Goal: Communication & Community: Answer question/provide support

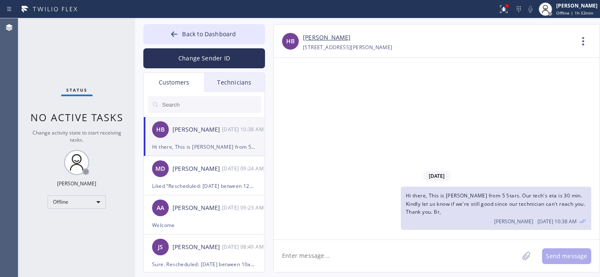
click at [187, 105] on input "text" at bounding box center [211, 104] width 100 height 17
paste input "XJ86TY"
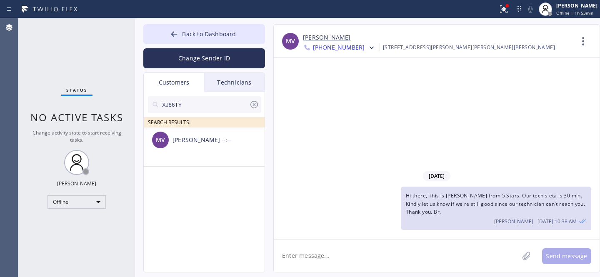
type input "XJ86TY"
click at [187, 149] on div "MV [PERSON_NAME] --:--" at bounding box center [205, 140] width 122 height 25
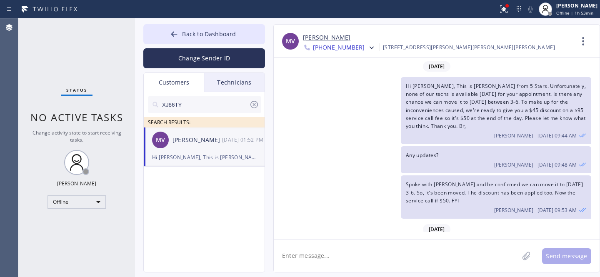
scroll to position [124, 0]
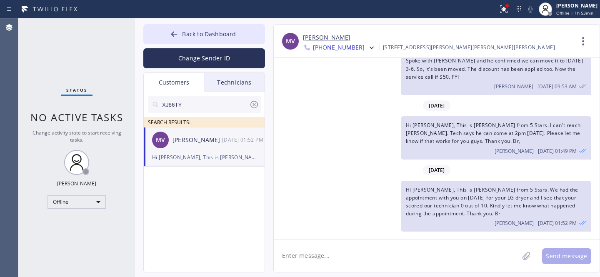
click at [253, 104] on icon at bounding box center [254, 105] width 10 height 10
drag, startPoint x: 181, startPoint y: 33, endPoint x: 223, endPoint y: 23, distance: 43.8
click at [181, 33] on button "Back to Dashboard" at bounding box center [204, 34] width 122 height 20
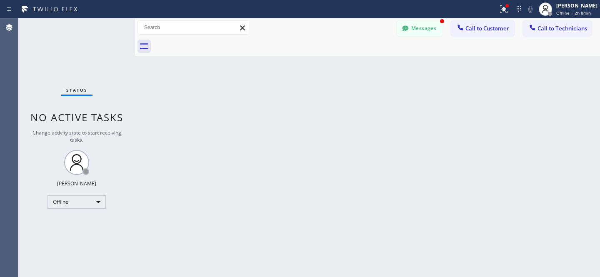
drag, startPoint x: 414, startPoint y: 20, endPoint x: 227, endPoint y: 130, distance: 216.8
click at [414, 20] on button "Messages" at bounding box center [420, 28] width 46 height 16
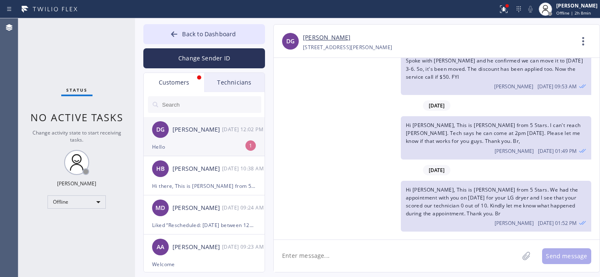
click at [198, 138] on div "DG [PERSON_NAME] [DATE] 12:02 PM" at bounding box center [205, 129] width 122 height 25
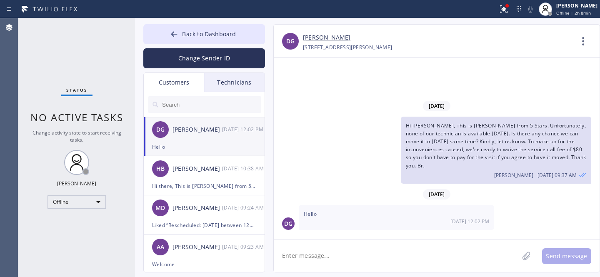
scroll to position [0, 0]
drag, startPoint x: 188, startPoint y: 34, endPoint x: 193, endPoint y: 2, distance: 32.4
click at [188, 33] on span "Back to Dashboard" at bounding box center [209, 34] width 54 height 8
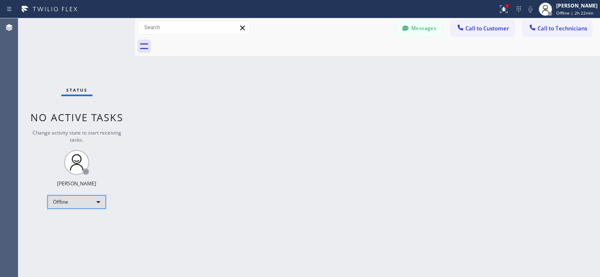
click at [80, 200] on div "Offline" at bounding box center [77, 202] width 58 height 13
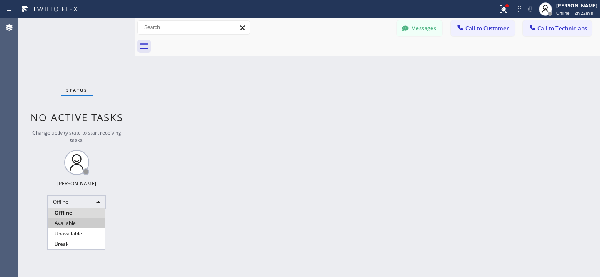
click at [78, 220] on li "Available" at bounding box center [76, 223] width 57 height 10
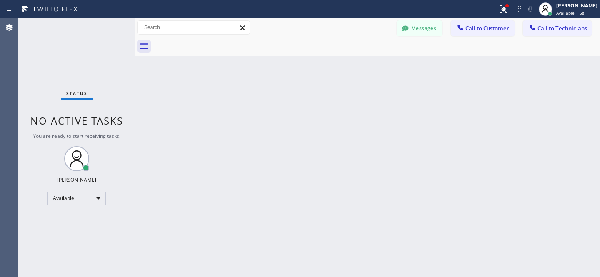
drag, startPoint x: 487, startPoint y: 31, endPoint x: 481, endPoint y: 33, distance: 6.1
click at [487, 31] on span "Call to Customer" at bounding box center [488, 29] width 44 height 8
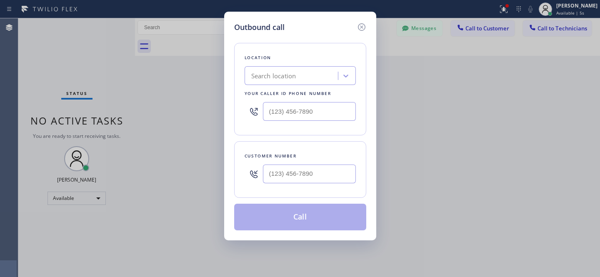
click at [297, 82] on div "Search location" at bounding box center [292, 76] width 91 height 15
click at [312, 177] on input "(___) ___-____" at bounding box center [309, 174] width 93 height 19
paste input "646) 361-8406"
type input "[PHONE_NUMBER]"
click at [305, 75] on div "Search location" at bounding box center [292, 76] width 91 height 15
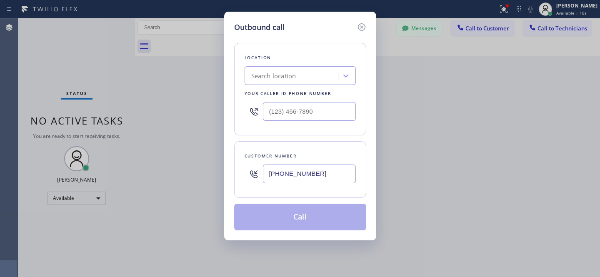
paste input "5 Star Appliance Repair"
type input "5 Star Appliance Repair"
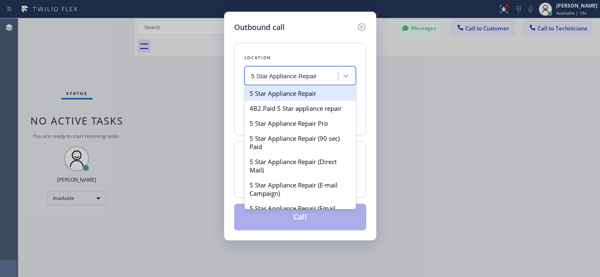
click at [282, 94] on div "5 Star Appliance Repair" at bounding box center [300, 93] width 111 height 15
type input "[PHONE_NUMBER]"
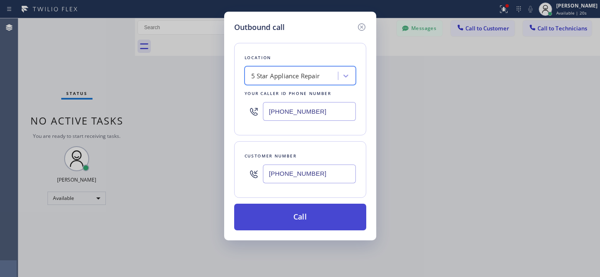
click at [335, 216] on button "Call" at bounding box center [300, 217] width 132 height 27
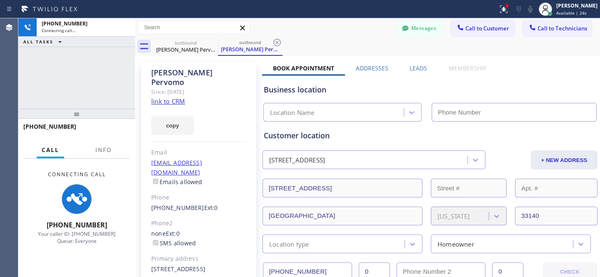
type input "[PHONE_NUMBER]"
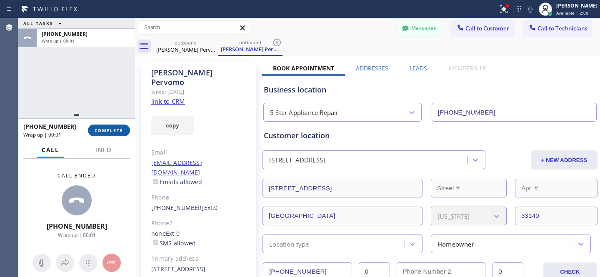
click at [123, 134] on button "COMPLETE" at bounding box center [109, 131] width 42 height 12
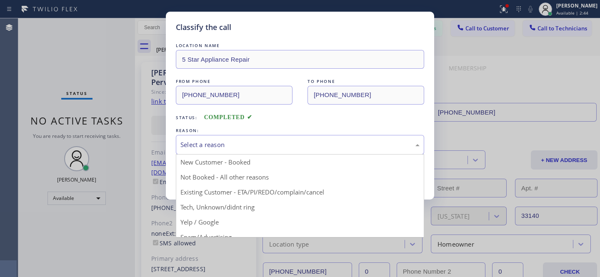
drag, startPoint x: 268, startPoint y: 143, endPoint x: 266, endPoint y: 154, distance: 10.6
click at [268, 143] on div "Select a reason" at bounding box center [300, 145] width 239 height 10
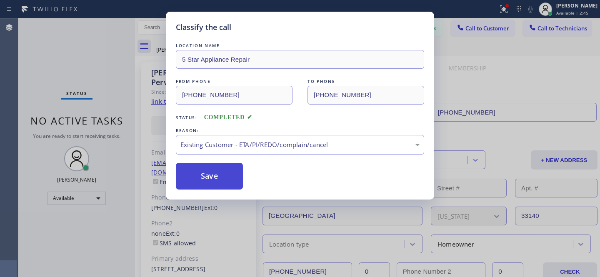
click at [217, 185] on button "Save" at bounding box center [209, 176] width 67 height 27
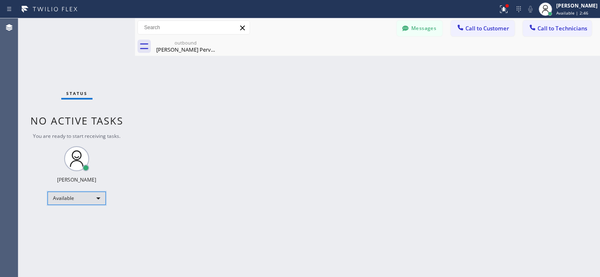
click at [80, 203] on div "Available" at bounding box center [77, 198] width 58 height 13
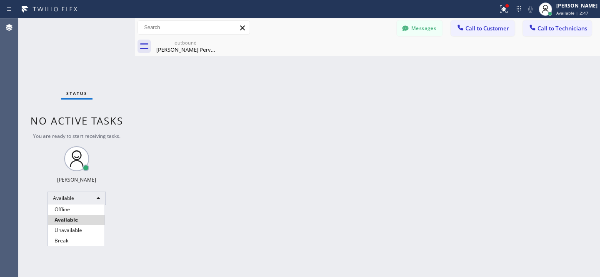
drag, startPoint x: 75, startPoint y: 210, endPoint x: 125, endPoint y: 185, distance: 56.1
click at [75, 210] on li "Offline" at bounding box center [76, 210] width 57 height 10
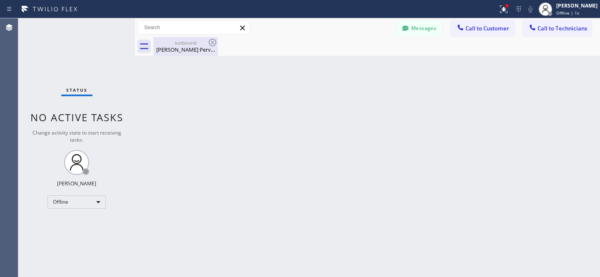
click at [183, 43] on div "outbound" at bounding box center [185, 43] width 63 height 6
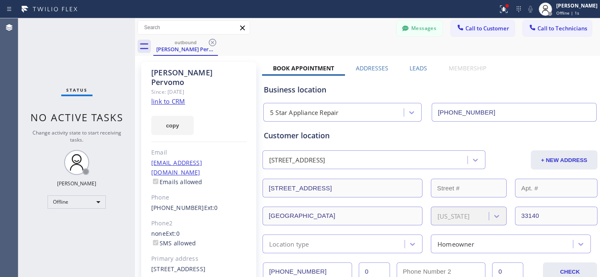
click at [211, 42] on icon at bounding box center [213, 43] width 10 height 10
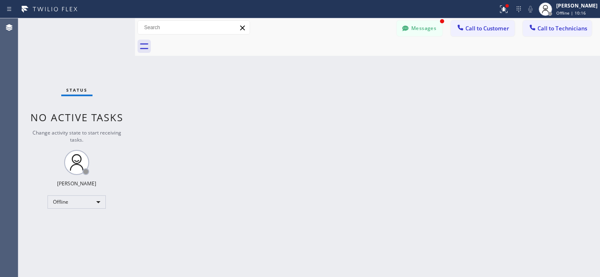
drag, startPoint x: 409, startPoint y: 26, endPoint x: 227, endPoint y: 167, distance: 230.3
click at [409, 27] on icon at bounding box center [405, 28] width 8 height 8
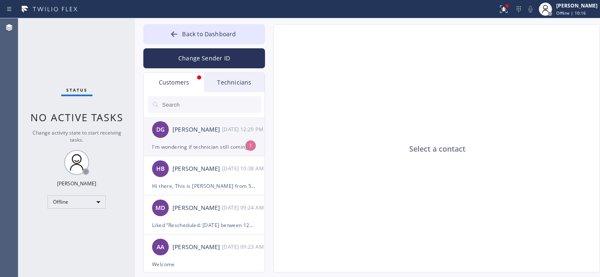
click at [199, 139] on div "DG [PERSON_NAME] [DATE] 12:29 PM" at bounding box center [205, 129] width 122 height 25
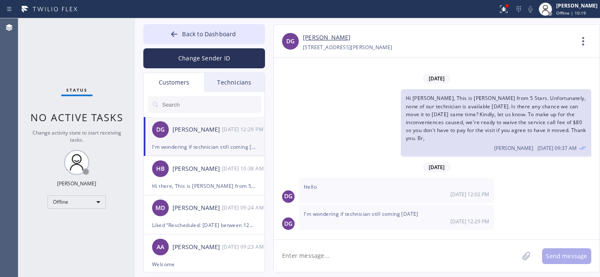
click at [380, 249] on textarea at bounding box center [396, 256] width 245 height 32
type textarea "h"
type textarea "Hello [PERSON_NAME], Let me check with him. Just a moment please..."
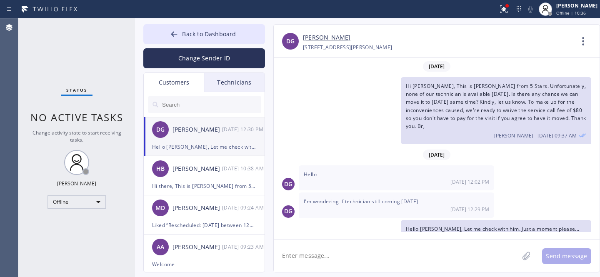
scroll to position [16, 0]
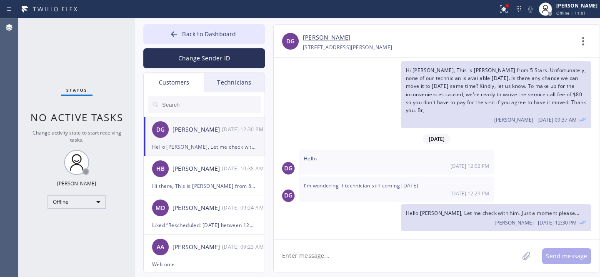
click at [318, 43] on div "[STREET_ADDRESS][PERSON_NAME]" at bounding box center [348, 48] width 90 height 10
click at [321, 36] on link "[PERSON_NAME]" at bounding box center [327, 38] width 48 height 10
click at [178, 30] on icon at bounding box center [174, 34] width 8 height 8
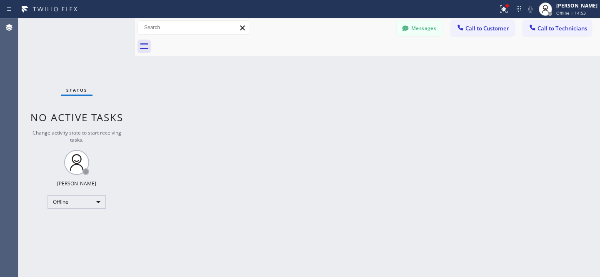
click at [421, 18] on div "Status report Issues detected These issues could affect your workflow. Please c…" at bounding box center [300, 9] width 600 height 18
drag, startPoint x: 413, startPoint y: 31, endPoint x: 191, endPoint y: 145, distance: 249.3
click at [413, 31] on button "Messages" at bounding box center [420, 28] width 46 height 16
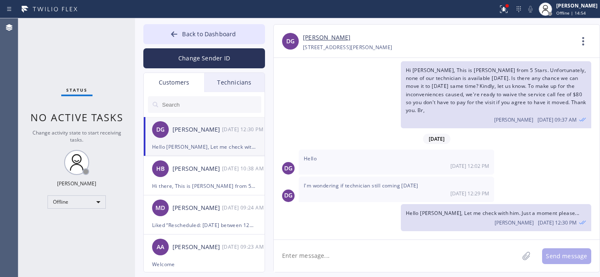
click at [186, 132] on div "[PERSON_NAME]" at bounding box center [198, 130] width 50 height 10
click at [337, 249] on textarea at bounding box center [396, 256] width 245 height 32
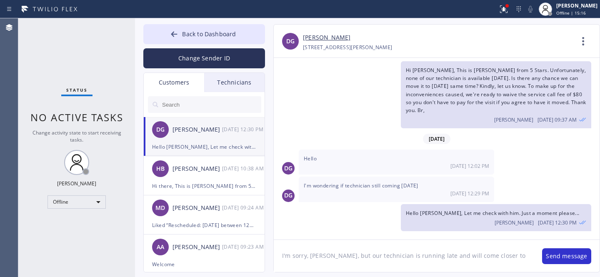
paste textarea "closer to 2:30 -3:00 PM"
click at [514, 255] on textarea "I'm sorry, [PERSON_NAME], but our technician is running late and will come clos…" at bounding box center [404, 256] width 260 height 32
click at [523, 254] on textarea "I'm sorry, [PERSON_NAME], but our technician is running late and will come clos…" at bounding box center [404, 256] width 260 height 32
click at [530, 256] on textarea "I'm sorry, [PERSON_NAME], but our technician is running late and will come clos…" at bounding box center [404, 256] width 260 height 32
type textarea "I'm sorry, [PERSON_NAME], but our technician is running late and will come clos…"
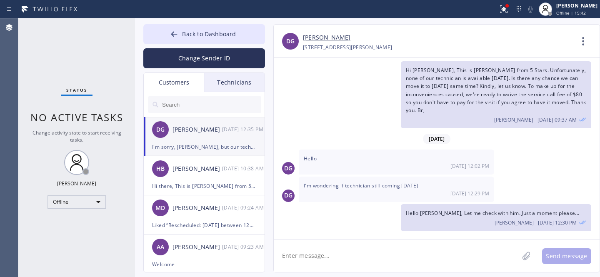
scroll to position [53, 0]
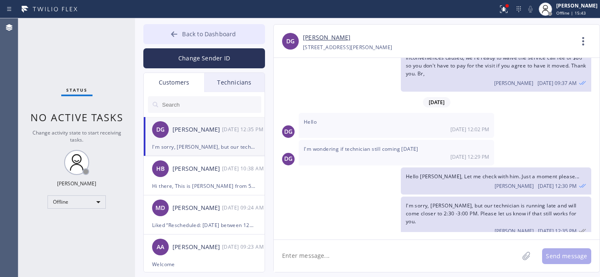
click at [205, 40] on button "Back to Dashboard" at bounding box center [204, 34] width 122 height 20
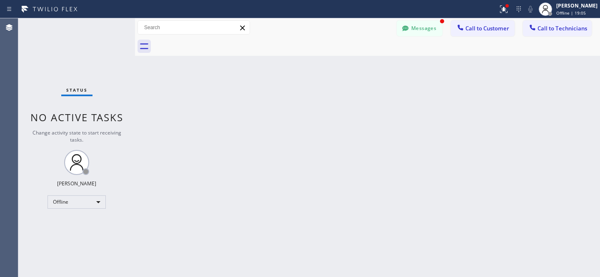
scroll to position [80, 0]
drag, startPoint x: 414, startPoint y: 34, endPoint x: 213, endPoint y: 142, distance: 228.9
click at [414, 34] on button "Messages" at bounding box center [420, 28] width 46 height 16
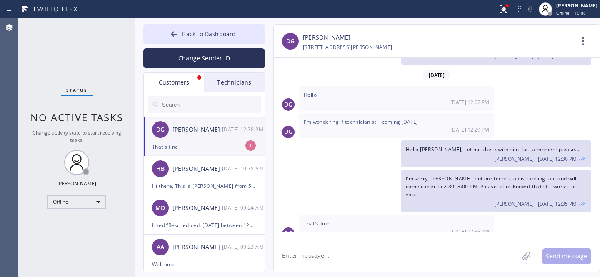
click at [213, 142] on div "DG [PERSON_NAME] [DATE] 12:38 PM" at bounding box center [205, 129] width 122 height 25
drag, startPoint x: 325, startPoint y: 255, endPoint x: 333, endPoint y: 246, distance: 11.9
click at [325, 255] on textarea at bounding box center [396, 256] width 245 height 32
type textarea "Thank you"
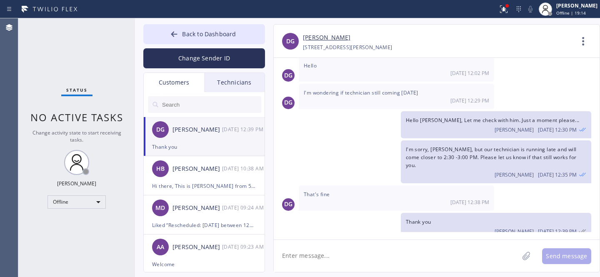
click at [181, 41] on button "Back to Dashboard" at bounding box center [204, 34] width 122 height 20
